Goal: Navigation & Orientation: Find specific page/section

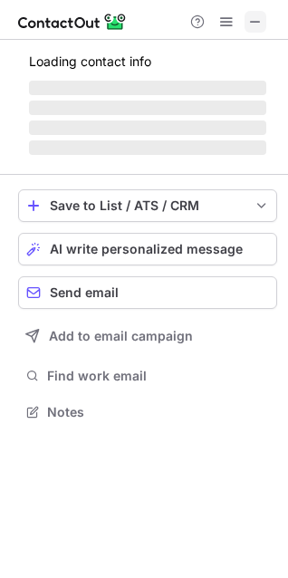
scroll to position [400, 288]
click at [249, 21] on span at bounding box center [255, 21] width 14 height 14
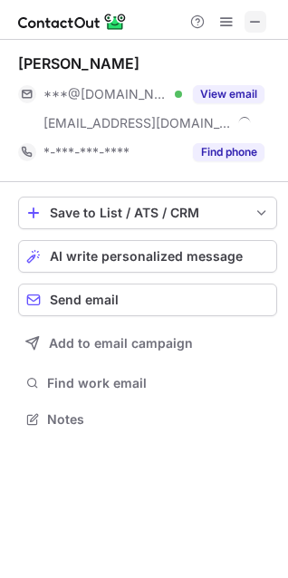
scroll to position [407, 288]
